Goal: Navigation & Orientation: Find specific page/section

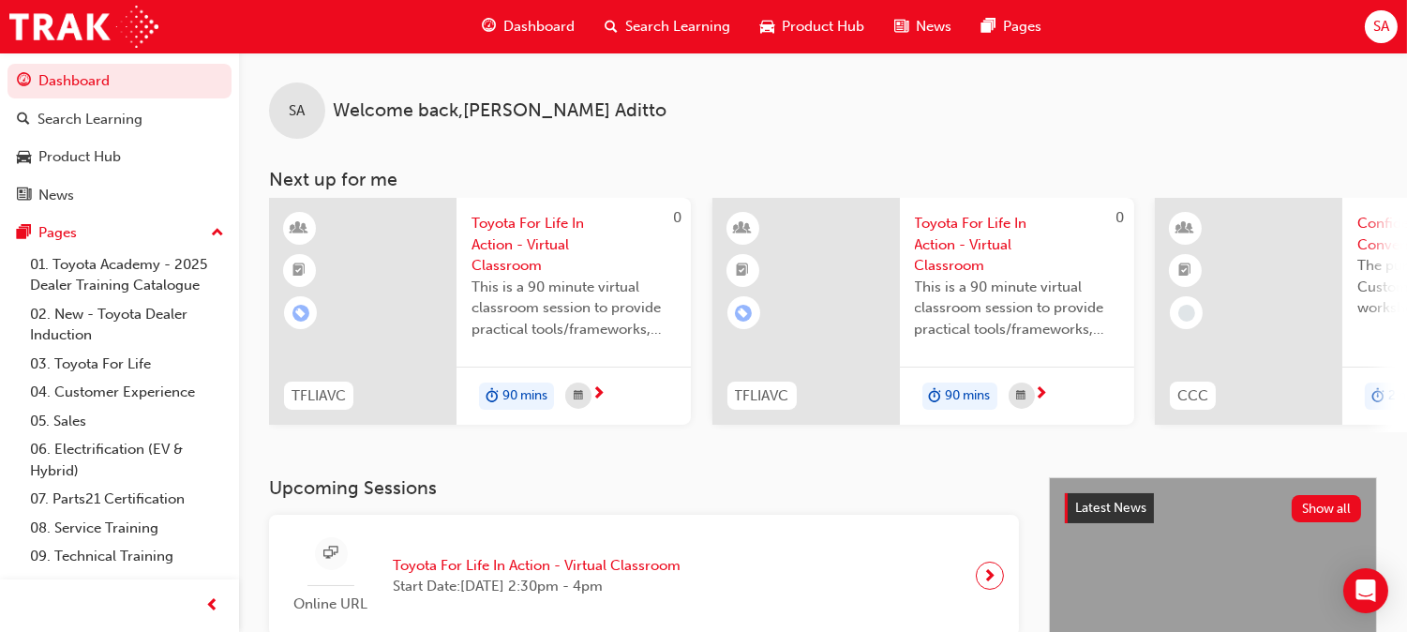
click at [848, 470] on div "SA Welcome back , Shadman Aditto Next up for me 0 TFLIAVC Toyota For Life In Ac…" at bounding box center [823, 264] width 1168 height 425
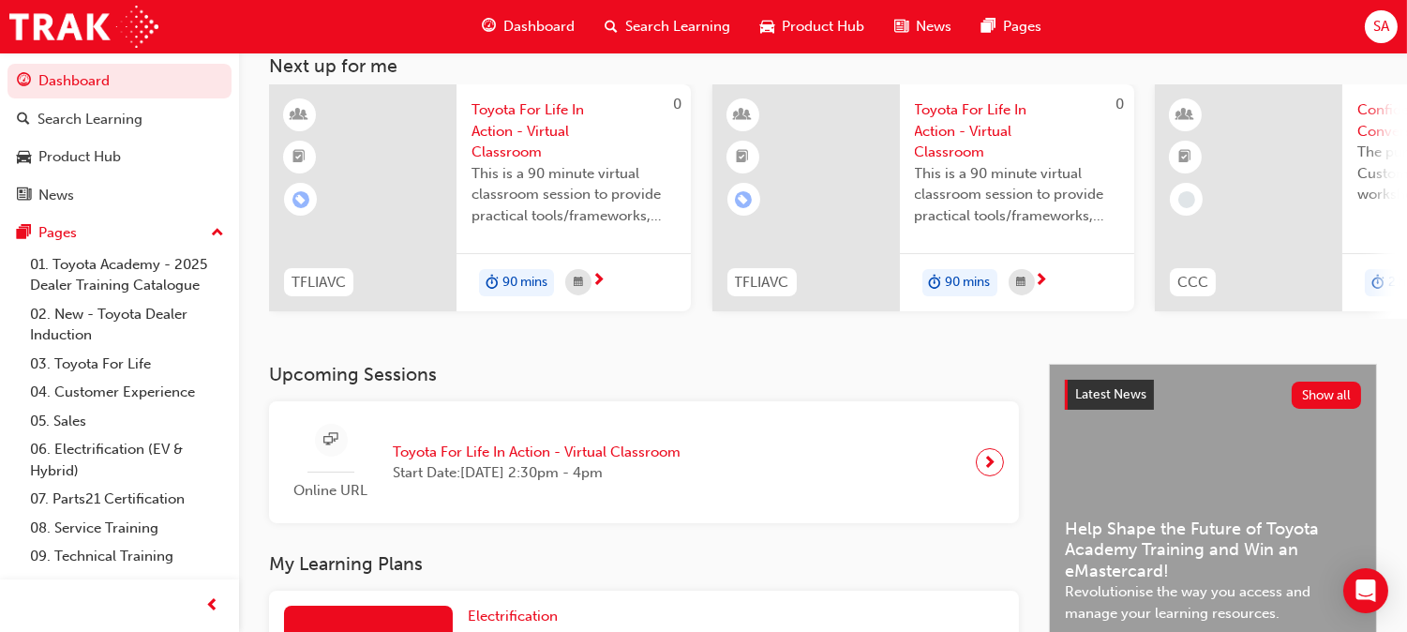
scroll to position [78, 0]
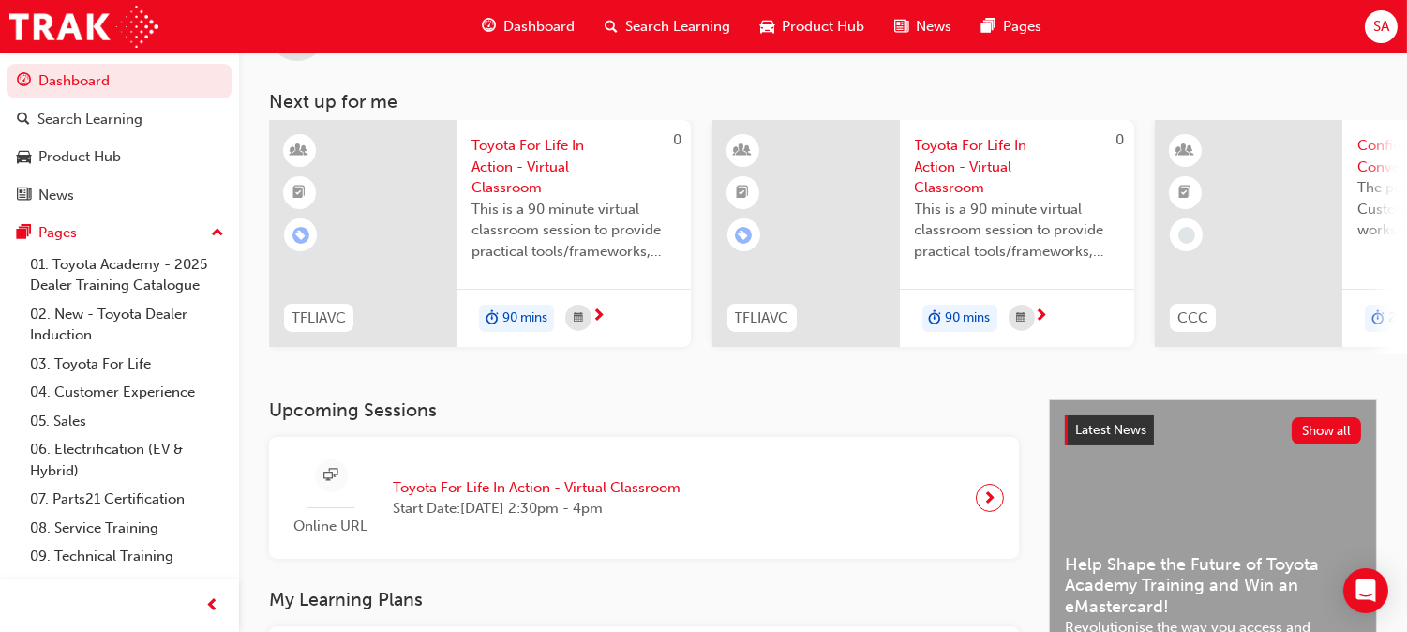
drag, startPoint x: 1010, startPoint y: 361, endPoint x: 1174, endPoint y: 366, distance: 164.1
click at [1174, 366] on div "SA Welcome back , Shadman Aditto Next up for me 0 TFLIAVC Toyota For Life In Ac…" at bounding box center [823, 187] width 1168 height 425
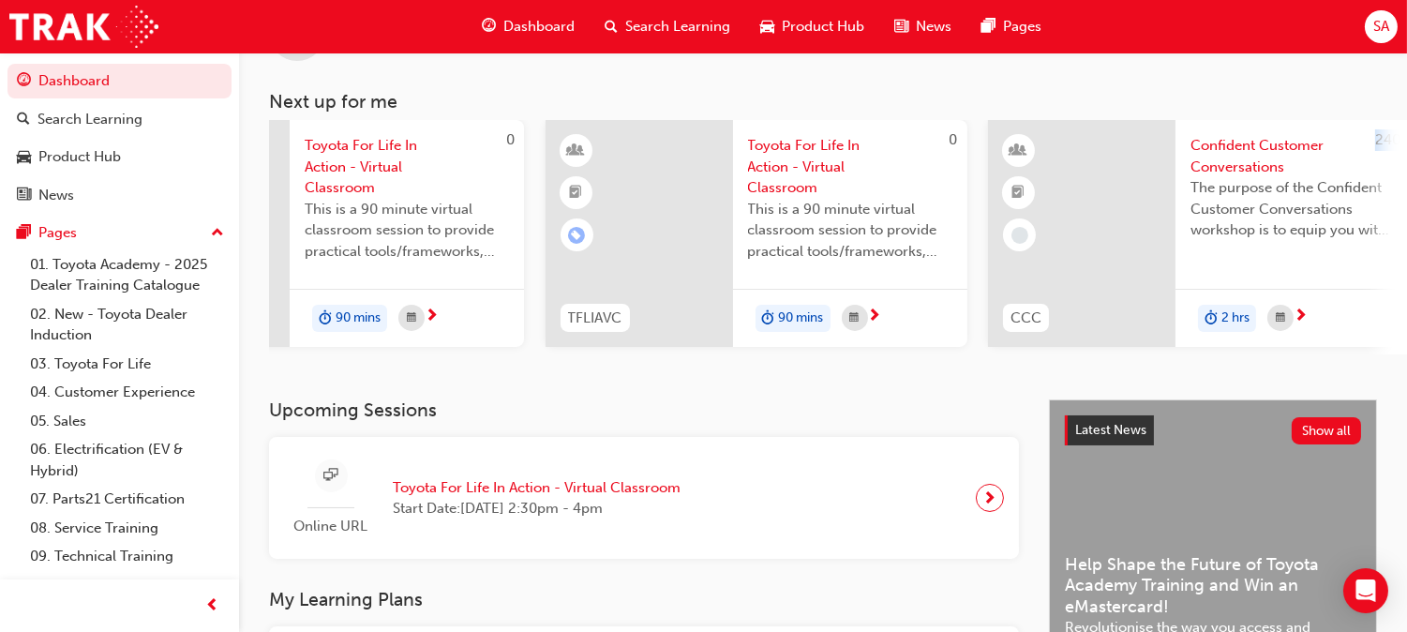
scroll to position [0, 183]
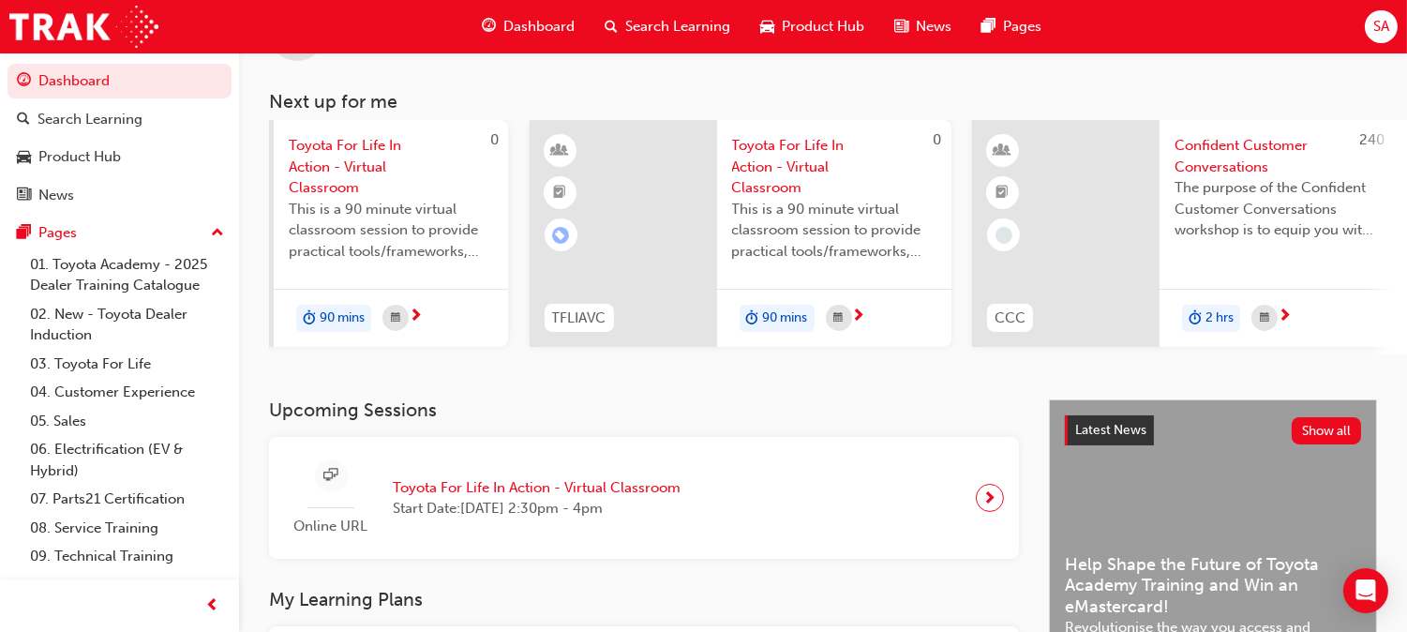
click at [866, 414] on h3 "Upcoming Sessions" at bounding box center [644, 410] width 750 height 22
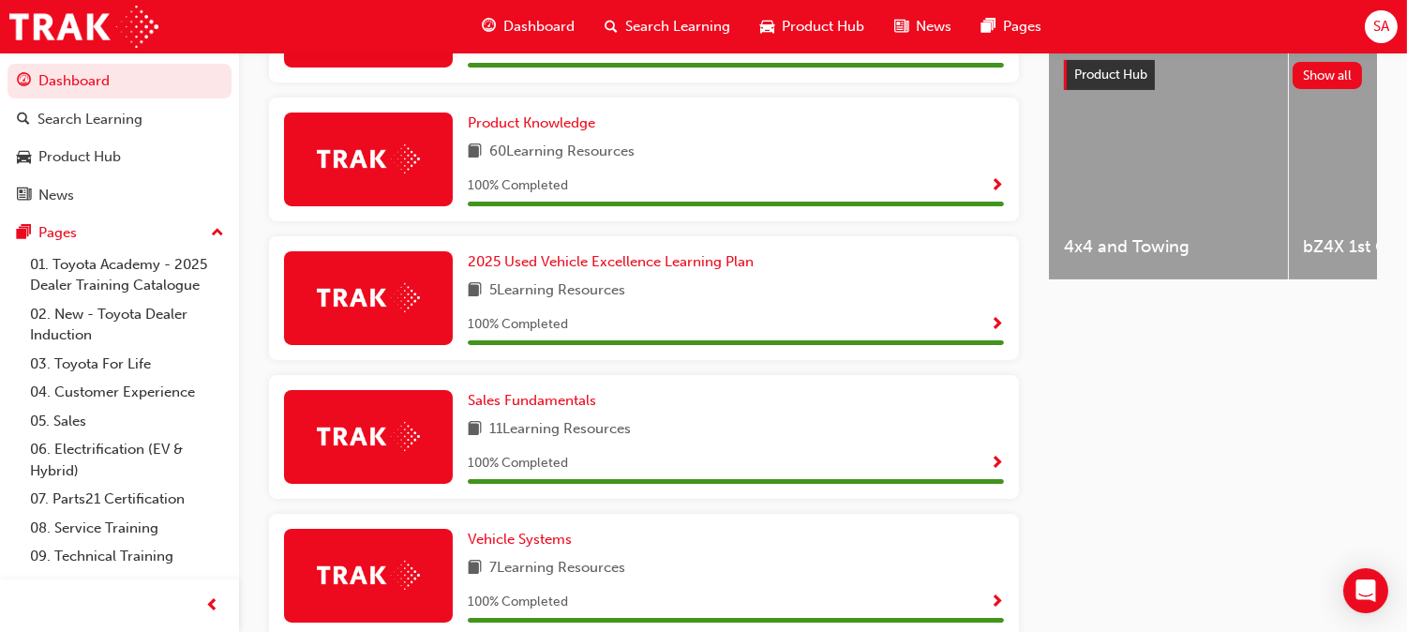
scroll to position [807, 0]
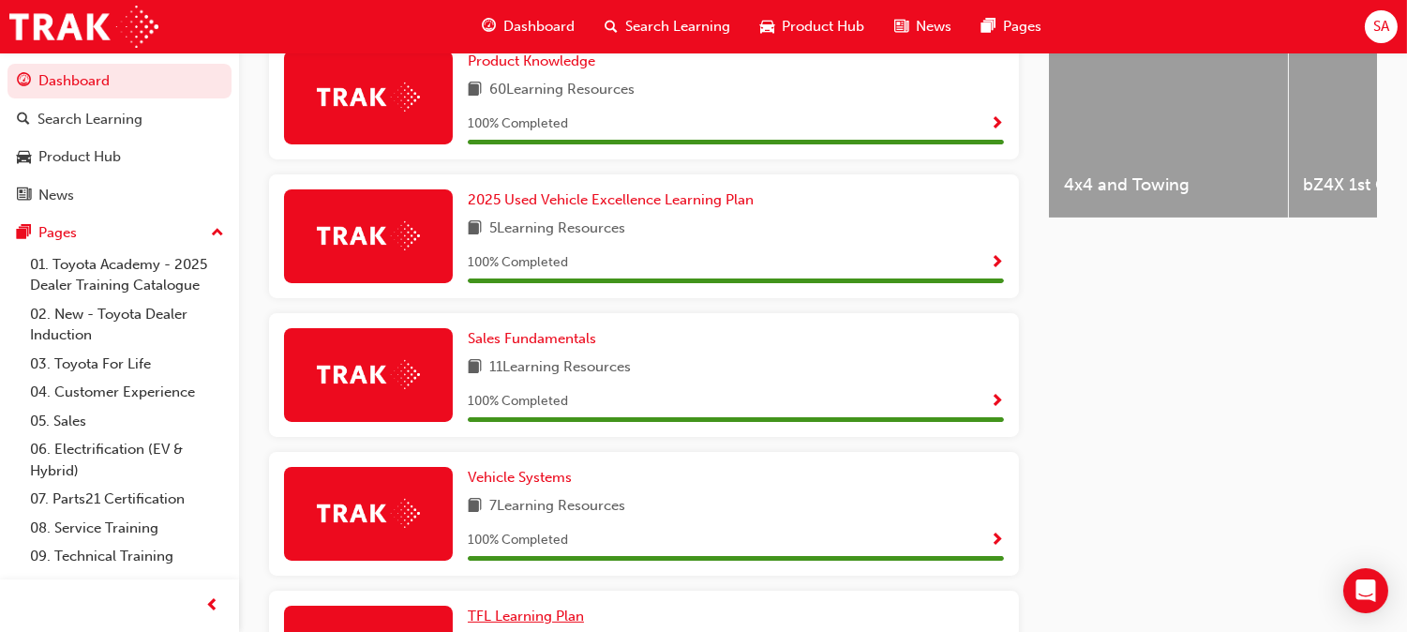
click at [584, 607] on span "TFL Learning Plan" at bounding box center [526, 615] width 116 height 17
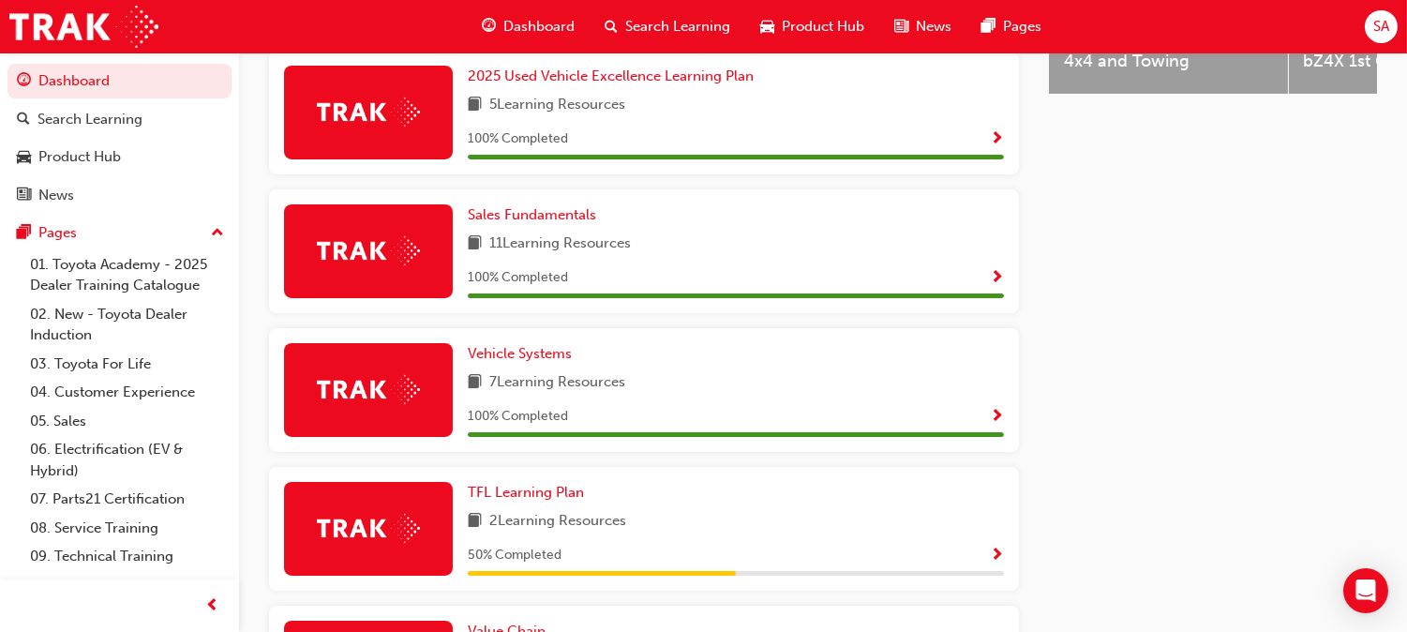
scroll to position [1018, 0]
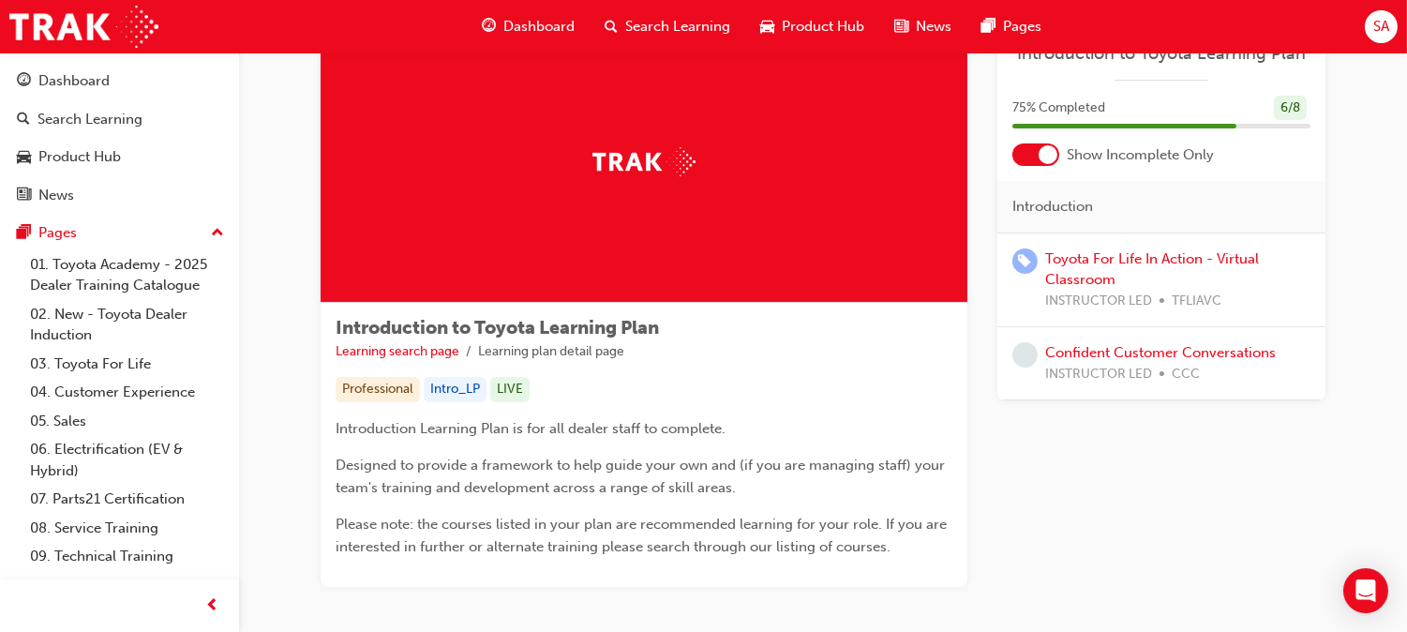
scroll to position [75, 0]
click at [501, 17] on div "Dashboard" at bounding box center [528, 26] width 123 height 38
